Goal: Task Accomplishment & Management: Manage account settings

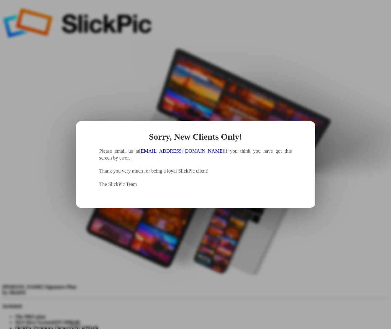
type input "[EMAIL_ADDRESS][DOMAIN_NAME]"
type input "[PERSON_NAME]"
type input "Berzin"
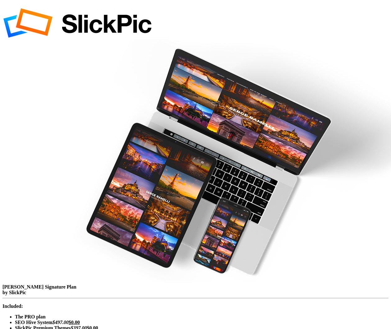
type input "[EMAIL_ADDRESS][DOMAIN_NAME]"
type input "[PERSON_NAME]"
type input "Berzin"
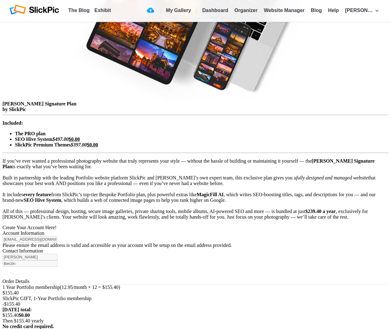
scroll to position [88, 0]
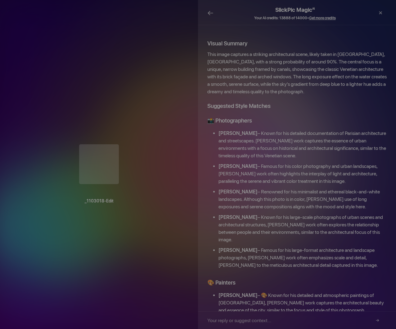
scroll to position [141, 0]
